Goal: Information Seeking & Learning: Compare options

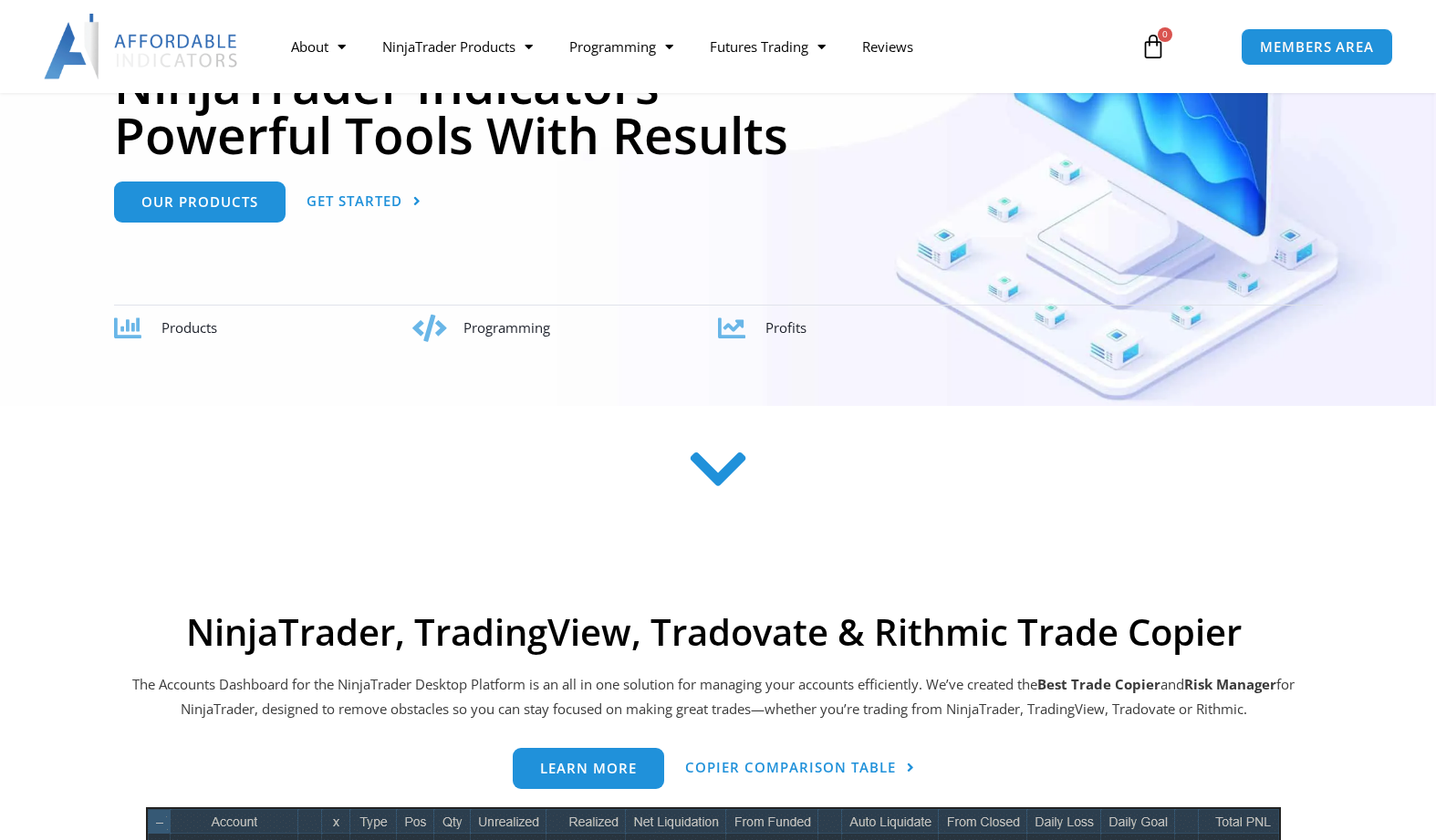
scroll to position [109, 0]
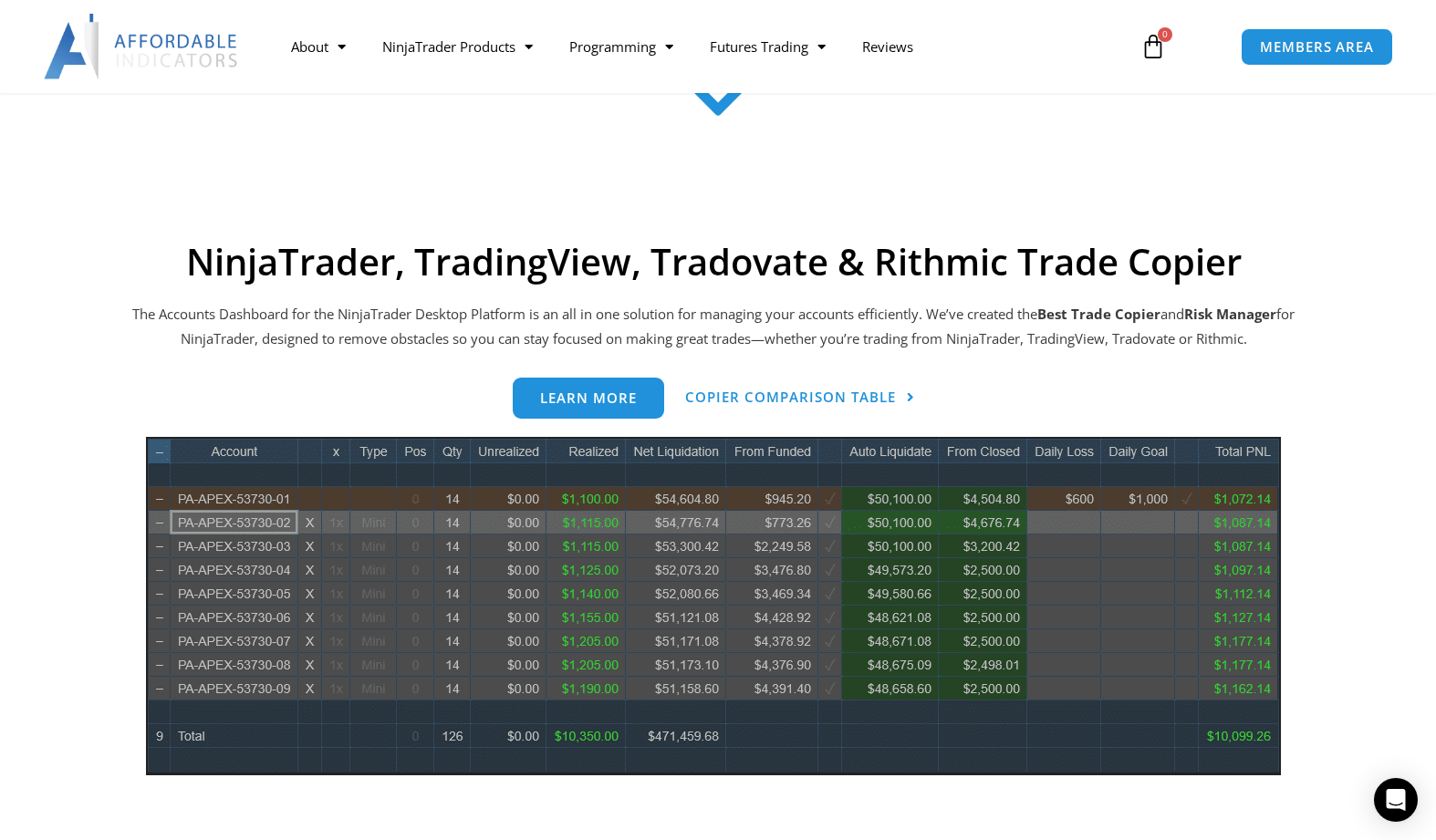
scroll to position [678, 0]
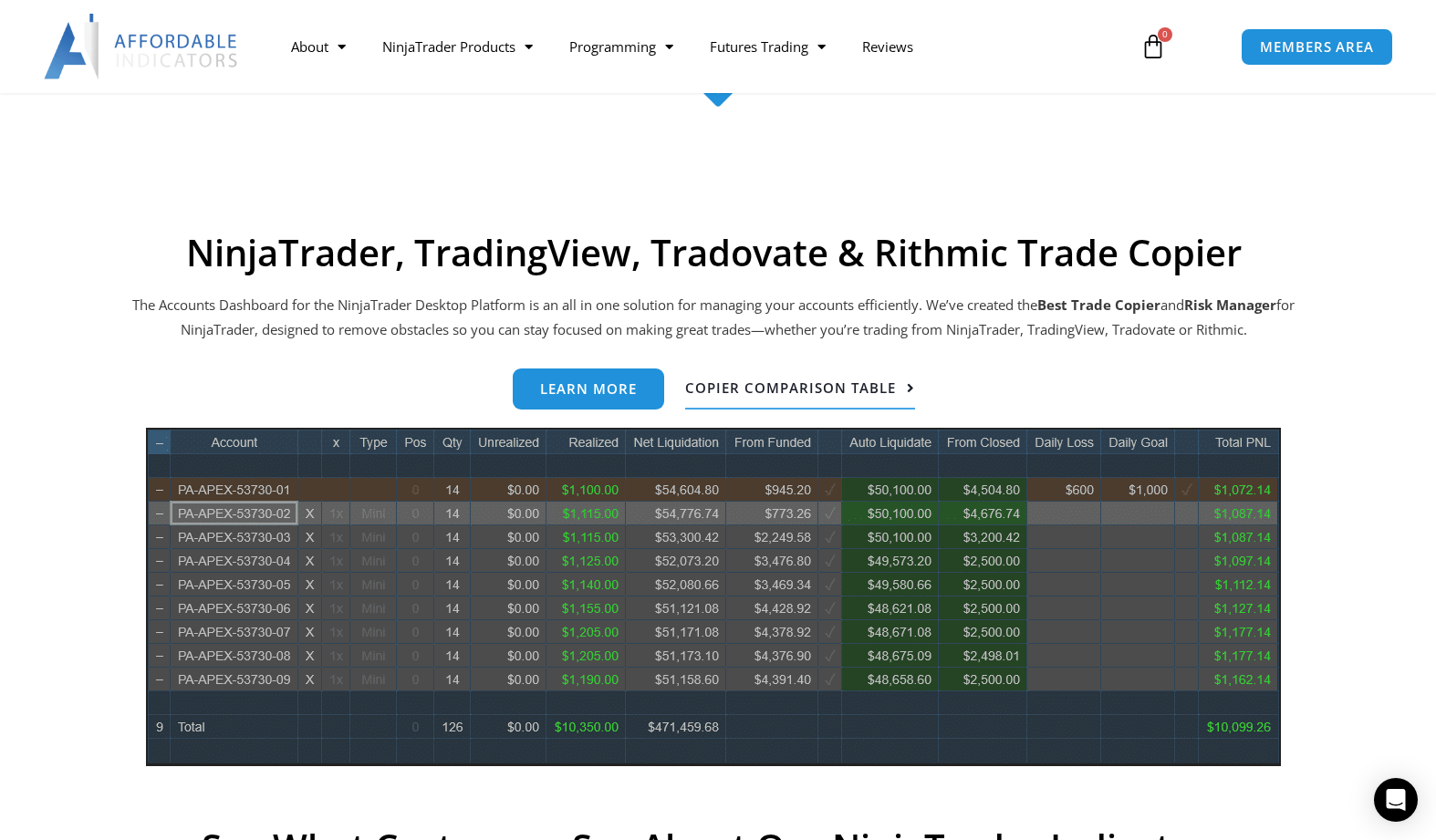
click at [740, 395] on span "Copier Comparison Table" at bounding box center [791, 388] width 211 height 14
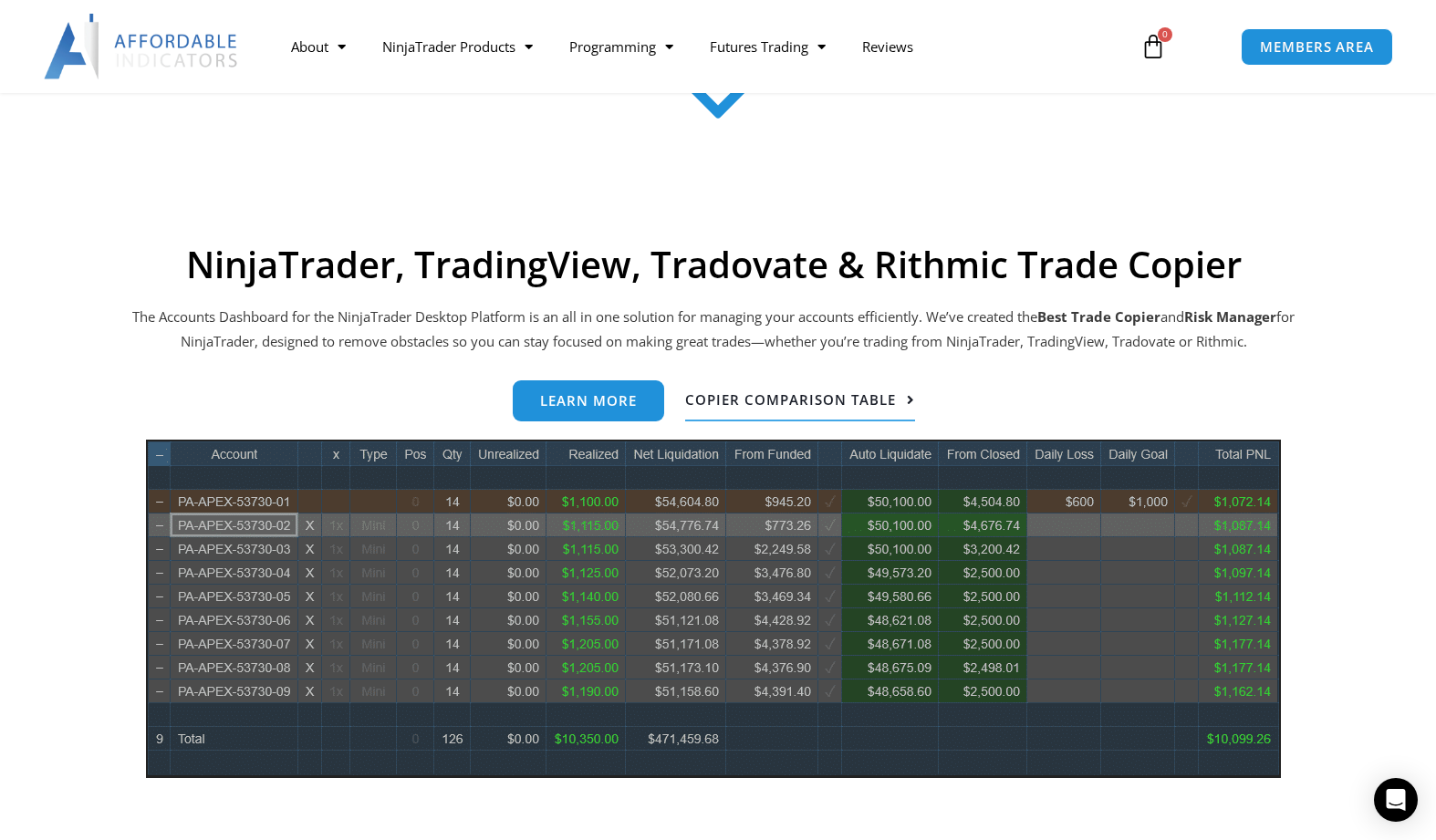
scroll to position [668, 0]
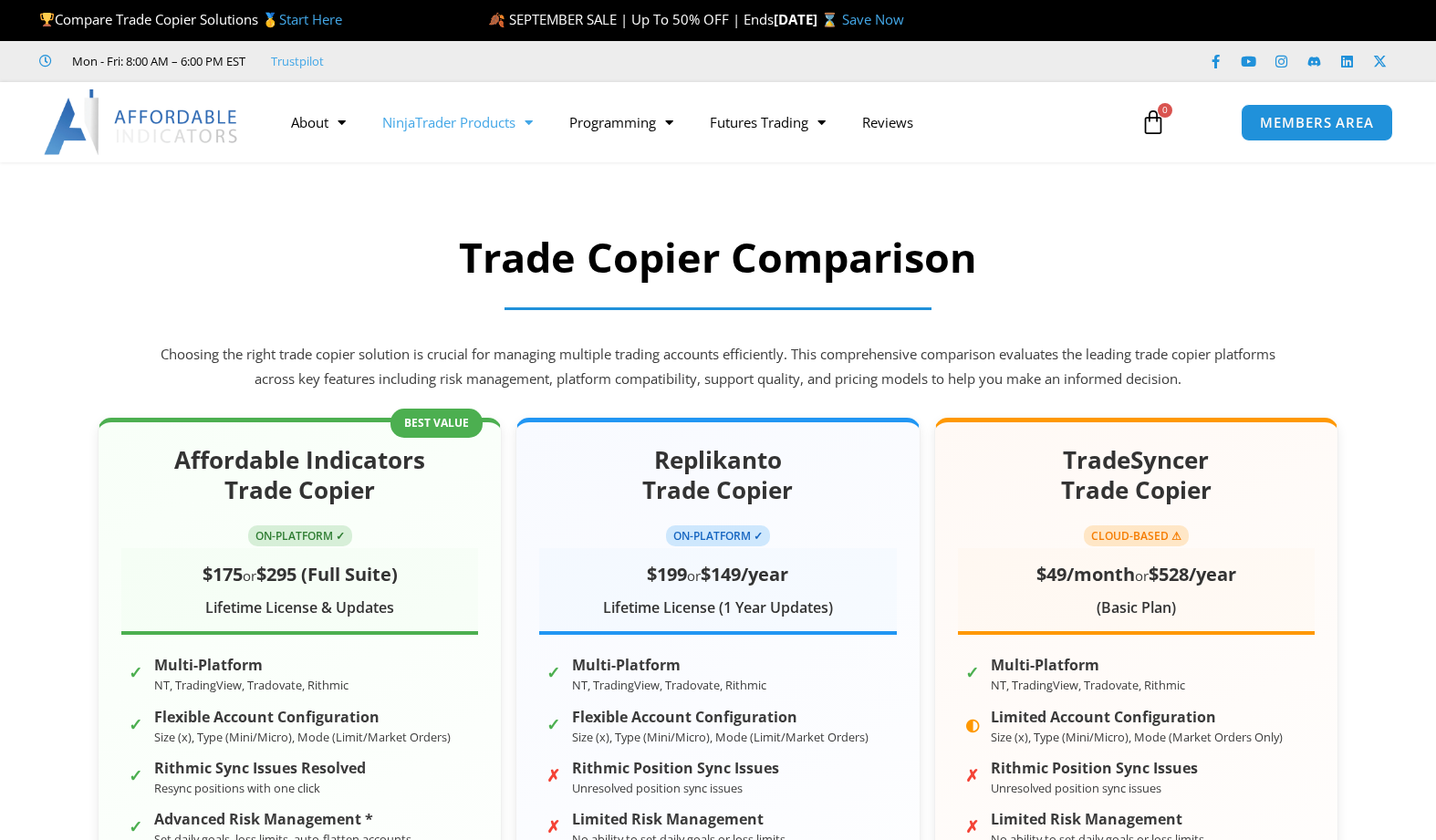
click at [526, 128] on span "Menu" at bounding box center [524, 122] width 18 height 32
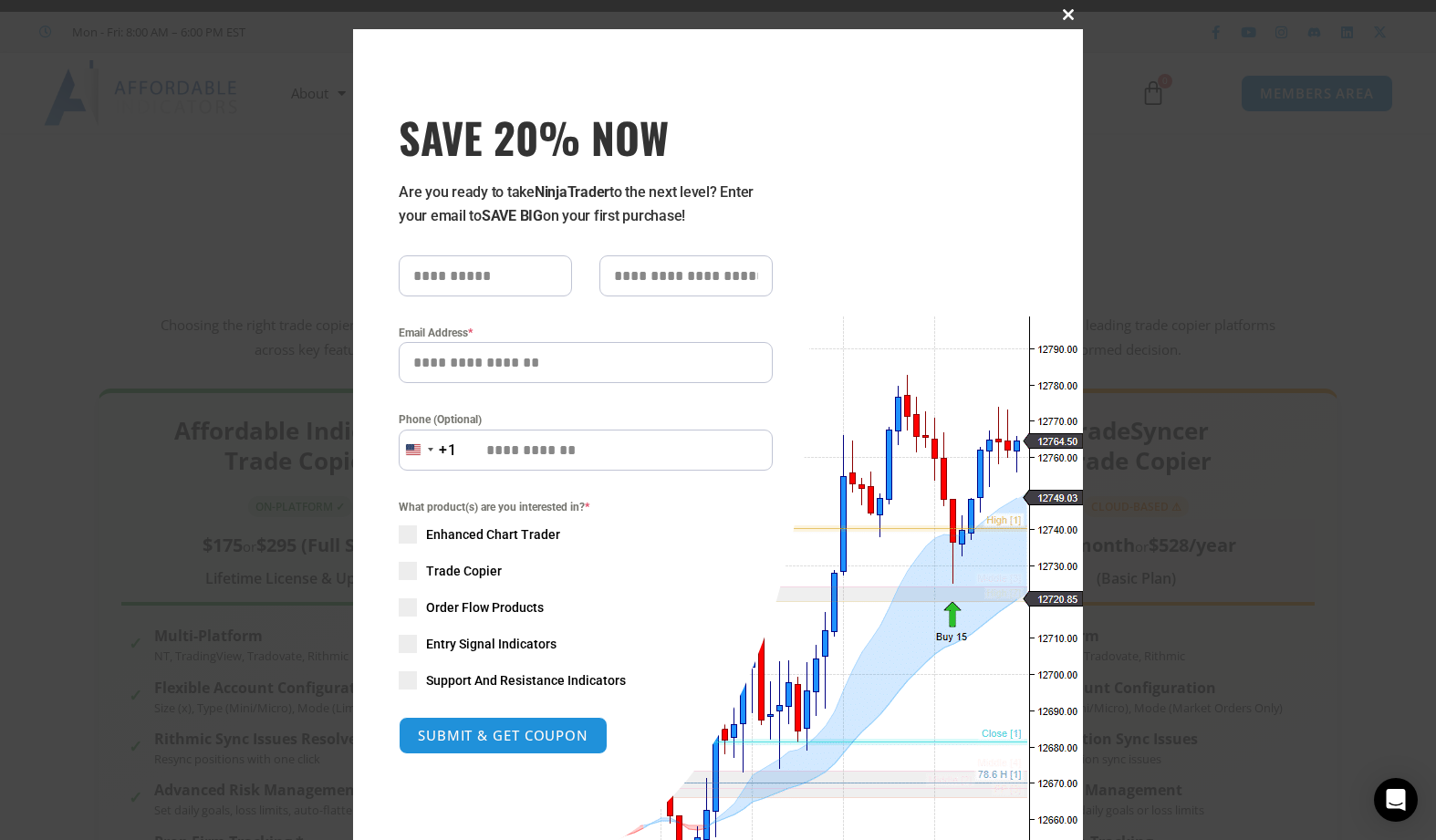
click at [1069, 6] on button "Close this module" at bounding box center [1068, 14] width 29 height 29
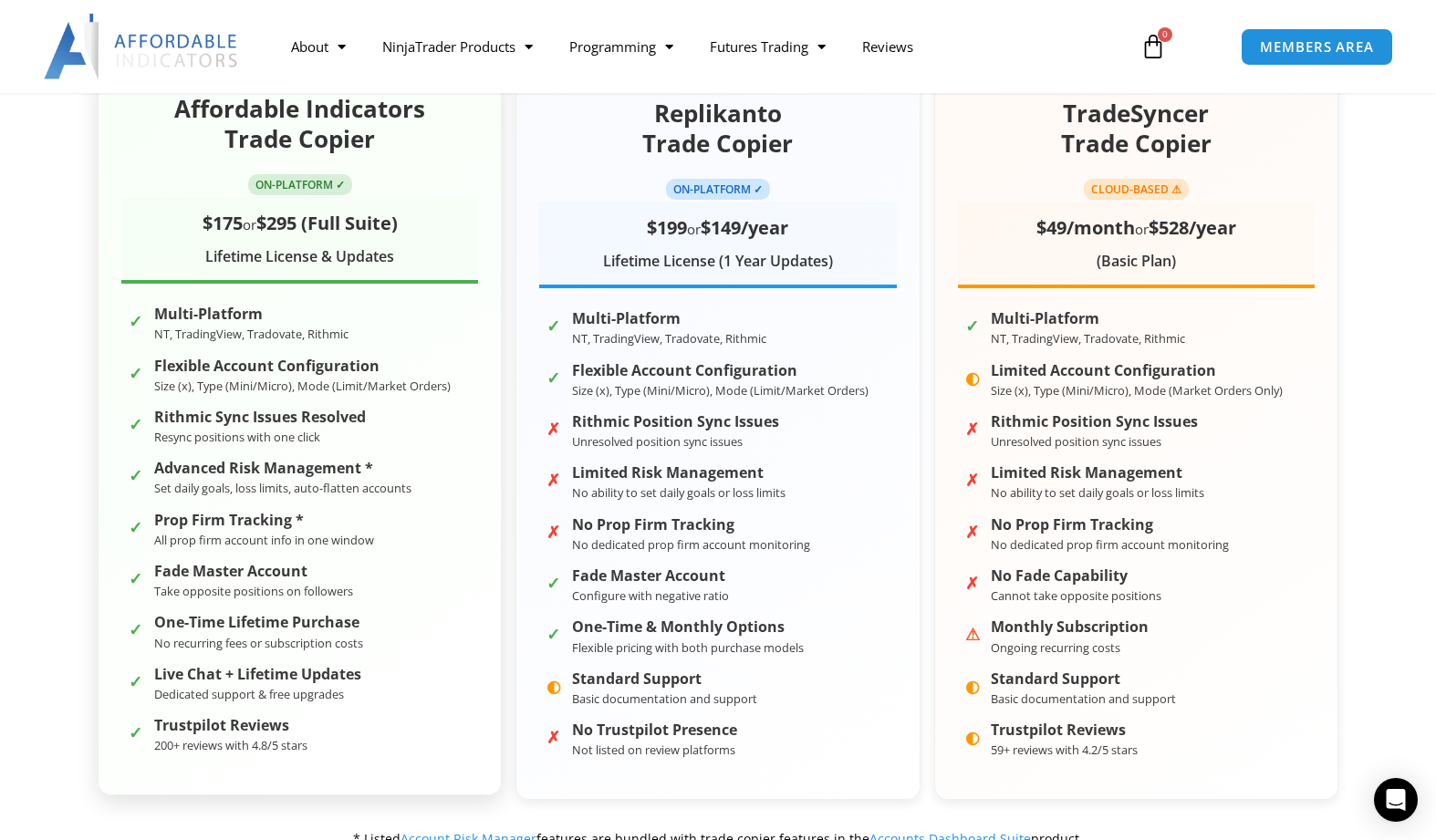
scroll to position [346, 0]
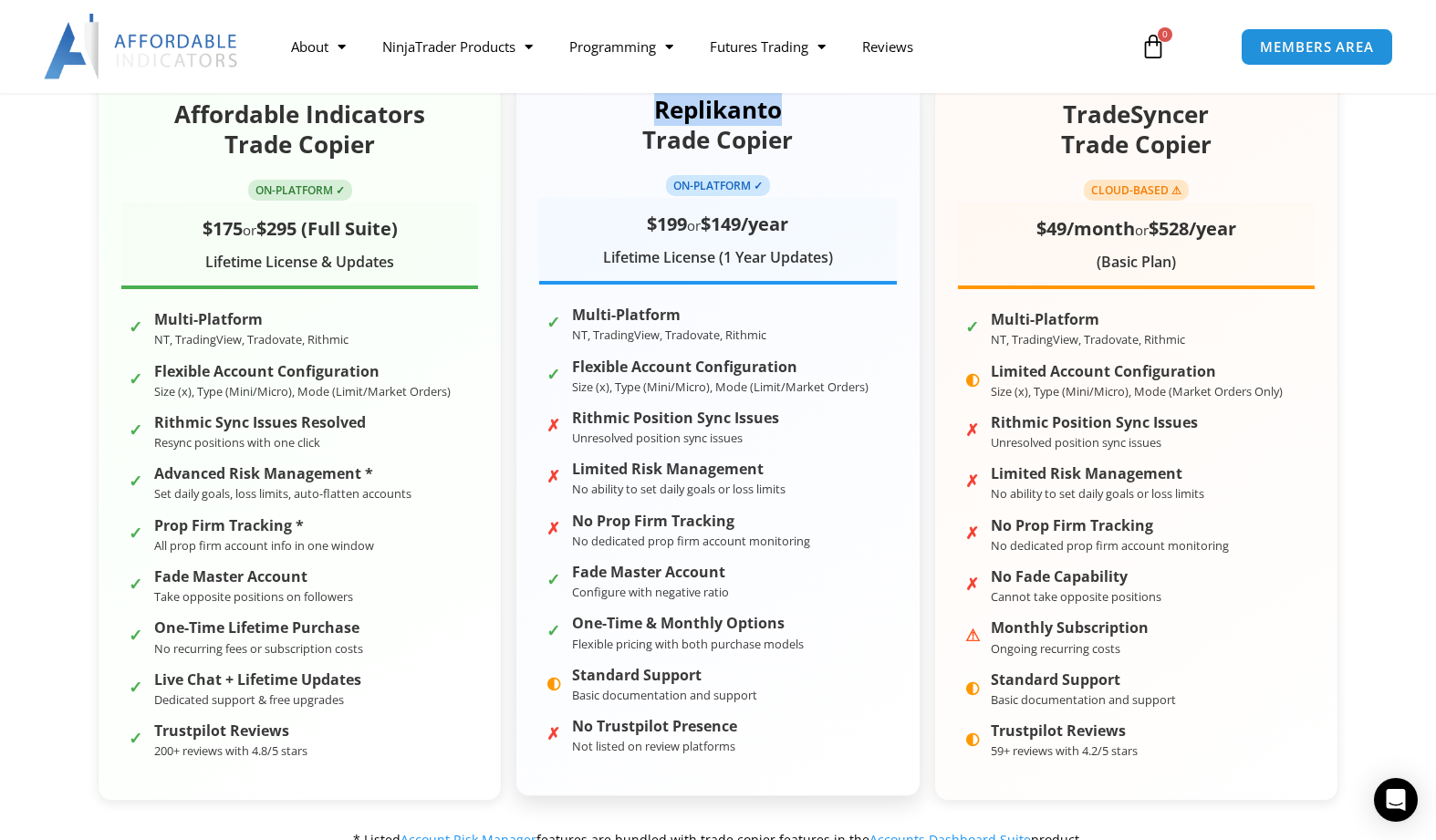
drag, startPoint x: 657, startPoint y: 111, endPoint x: 779, endPoint y: 119, distance: 122.3
click at [779, 119] on h2 "Replikanto Trade Copier" at bounding box center [717, 126] width 357 height 62
copy h2 "Replikanto"
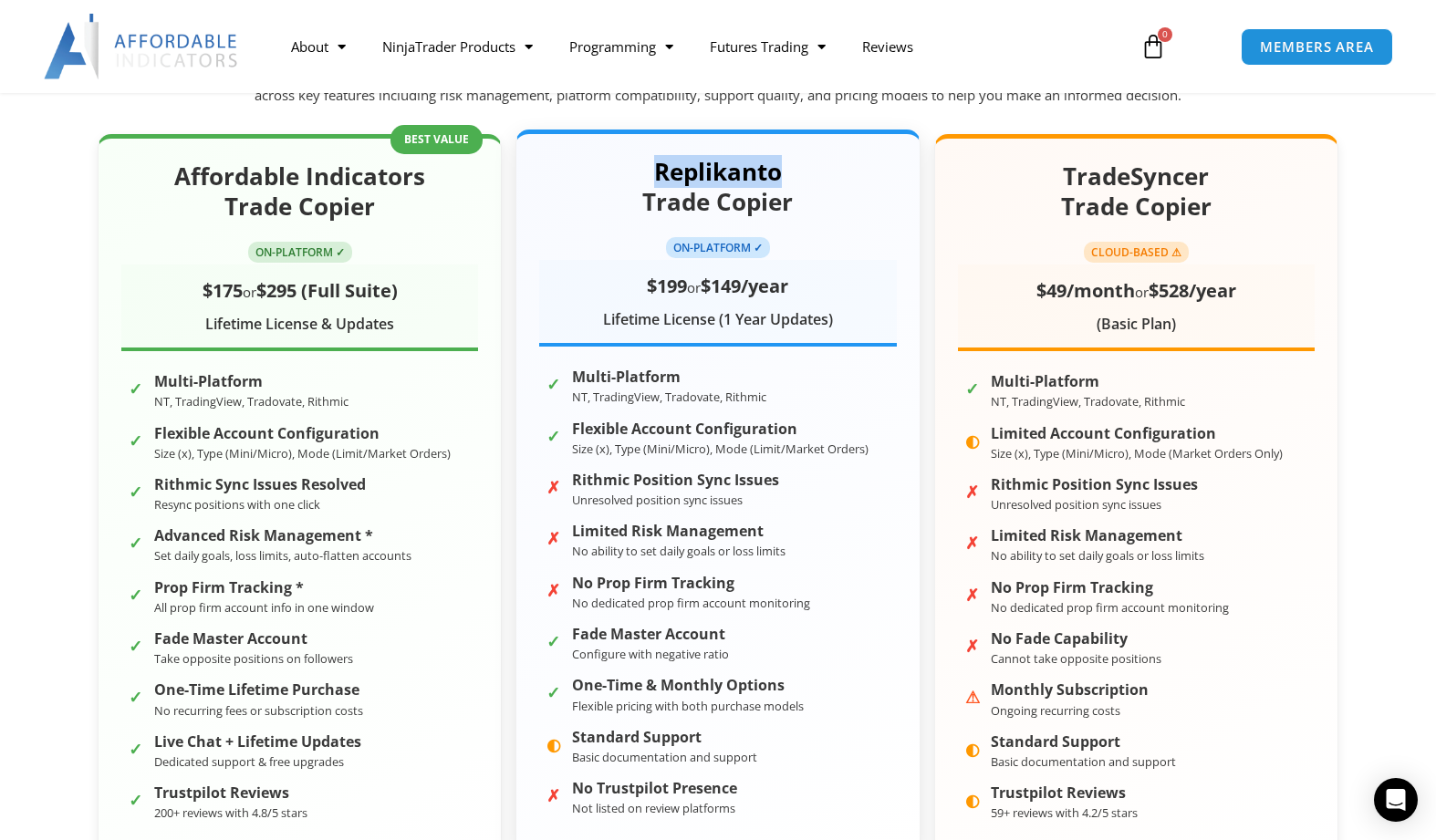
scroll to position [73, 0]
